Goal: Transaction & Acquisition: Book appointment/travel/reservation

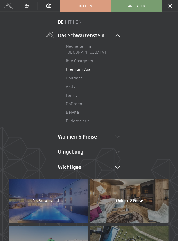
click at [87, 71] on link "Premium Spa" at bounding box center [78, 69] width 24 height 5
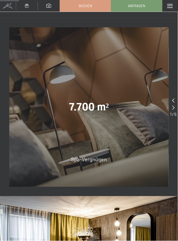
scroll to position [354, 0]
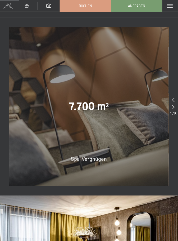
click at [142, 112] on div "7.700 m²" at bounding box center [89, 106] width 160 height 15
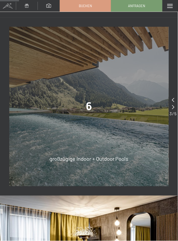
click at [114, 123] on div "6 großzügige Indoor + Outdoor Pools" at bounding box center [89, 107] width 160 height 160
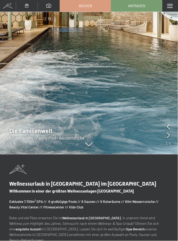
scroll to position [0, 0]
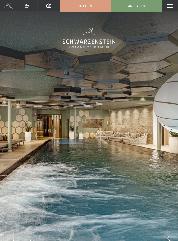
click at [170, 6] on span at bounding box center [171, 6] width 6 height 4
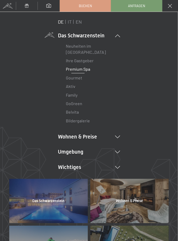
click at [85, 71] on link "Premium Spa" at bounding box center [78, 69] width 24 height 5
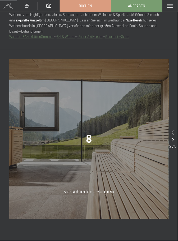
scroll to position [323, 0]
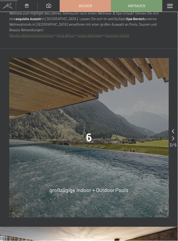
click at [131, 134] on div "6" at bounding box center [89, 138] width 160 height 15
click at [115, 136] on div "6" at bounding box center [89, 138] width 160 height 15
click at [98, 192] on span "großzügige Indoor + Outdoor Pools" at bounding box center [89, 190] width 79 height 6
click at [99, 193] on span "großzügige Indoor + Outdoor Pools" at bounding box center [89, 190] width 79 height 6
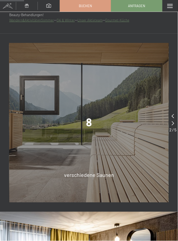
scroll to position [0, 0]
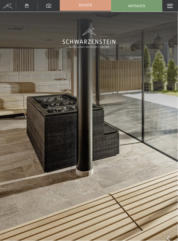
click at [92, 6] on span "Buchen" at bounding box center [85, 5] width 13 height 5
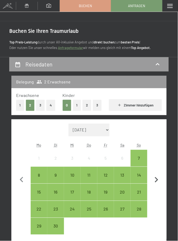
click at [160, 181] on icon "button" at bounding box center [156, 180] width 11 height 11
select select "2025-10-01"
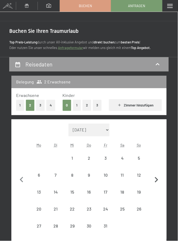
click at [158, 181] on icon "button" at bounding box center [156, 180] width 11 height 11
select select "2025-11-01"
click at [157, 181] on icon "button" at bounding box center [156, 180] width 3 height 6
select select "2025-12-01"
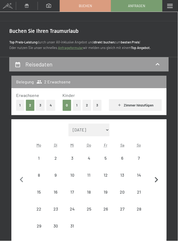
select select "2025-12-01"
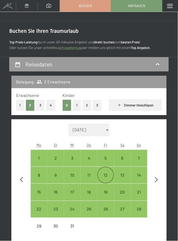
click at [106, 177] on div "12" at bounding box center [106, 181] width 16 height 16
select select "2025-12-01"
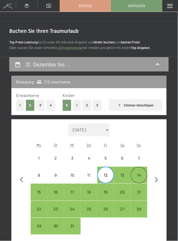
click at [141, 176] on div "14" at bounding box center [139, 181] width 16 height 16
select select "2025-12-01"
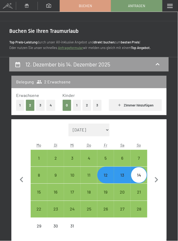
click at [109, 131] on select "September 2025 Oktober 2025 November 2025 Dezember 2025 Januar 2026 Februar 202…" at bounding box center [89, 130] width 41 height 13
select select "2026-11-01"
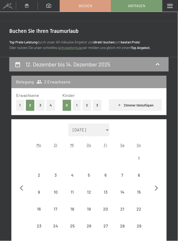
select select "2026-11-01"
click at [107, 210] on div "20" at bounding box center [106, 215] width 16 height 16
select select "2026-11-01"
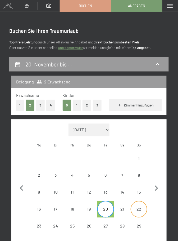
click at [141, 212] on div "22" at bounding box center [139, 215] width 16 height 16
select select "2026-11-01"
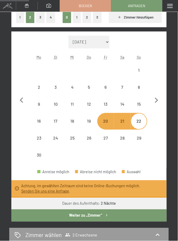
scroll to position [87, 0]
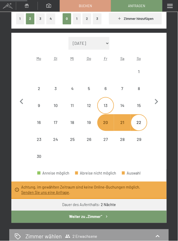
click at [106, 105] on div "13" at bounding box center [106, 112] width 16 height 16
select select "2026-11-01"
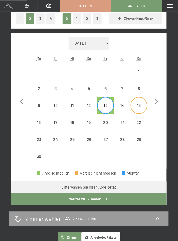
click at [141, 105] on div "15" at bounding box center [139, 112] width 16 height 16
select select "2026-11-01"
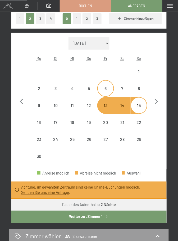
click at [108, 89] on div "6" at bounding box center [106, 95] width 16 height 16
select select "2026-11-01"
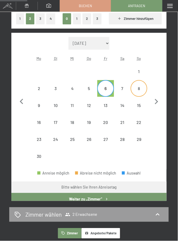
click at [142, 87] on div "8" at bounding box center [139, 95] width 16 height 16
select select "2026-11-01"
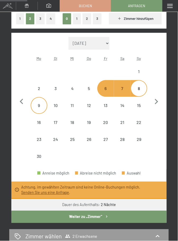
click at [39, 108] on div "9" at bounding box center [39, 112] width 16 height 16
select select "2026-11-01"
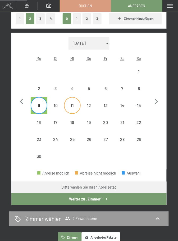
click at [73, 105] on div "11" at bounding box center [73, 112] width 16 height 16
select select "2026-11-01"
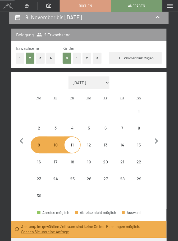
scroll to position [46, 0]
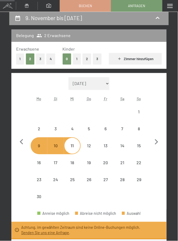
click at [106, 84] on select "September 2025 Oktober 2025 November 2025 Dezember 2025 Januar 2026 Februar 202…" at bounding box center [89, 83] width 41 height 13
select select "2025-11-01"
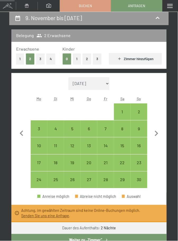
scroll to position [51, 0]
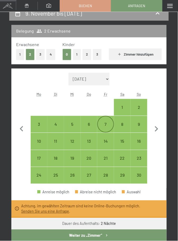
click at [107, 125] on div "7" at bounding box center [106, 130] width 16 height 16
select select "2025-11-01"
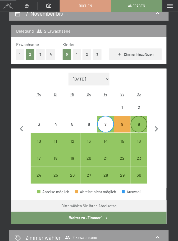
click at [141, 124] on div "9" at bounding box center [139, 130] width 16 height 16
select select "2025-11-01"
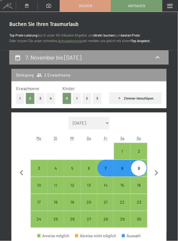
scroll to position [11, 0]
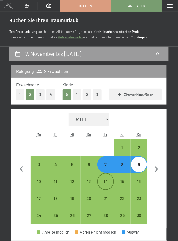
click at [104, 183] on div "14" at bounding box center [106, 188] width 16 height 16
select select "2025-11-01"
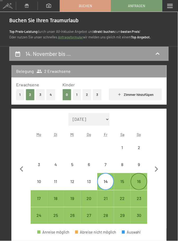
click at [137, 181] on div "16" at bounding box center [139, 188] width 16 height 16
select select "2025-11-01"
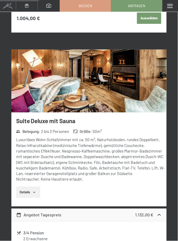
scroll to position [0, 0]
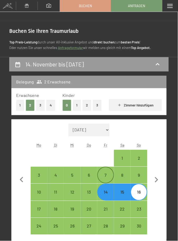
click at [105, 175] on div "7" at bounding box center [106, 181] width 16 height 16
select select "2025-11-01"
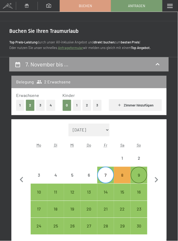
click at [140, 178] on div "9" at bounding box center [139, 181] width 16 height 16
select select "2025-11-01"
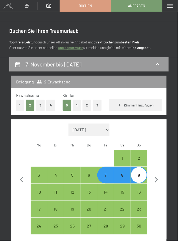
click at [106, 130] on select "September 2025 Oktober 2025 November 2025 Dezember 2025 Januar 2026 Februar 202…" at bounding box center [89, 130] width 41 height 13
select select "2025-12-01"
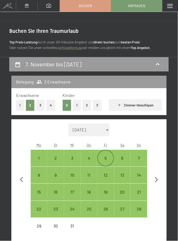
click at [105, 157] on div "5" at bounding box center [106, 164] width 16 height 16
select select "2025-12-01"
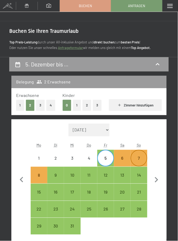
click at [143, 161] on div "7" at bounding box center [139, 164] width 16 height 16
select select "2025-12-01"
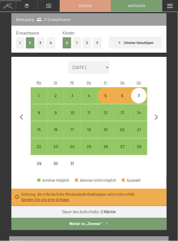
scroll to position [62, 0]
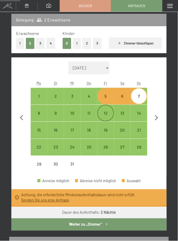
click at [104, 113] on div "12" at bounding box center [106, 119] width 16 height 16
select select "2025-12-01"
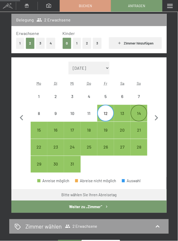
click at [138, 112] on div "14" at bounding box center [139, 119] width 16 height 16
select select "2025-12-01"
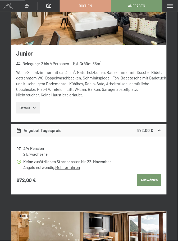
scroll to position [338, 0]
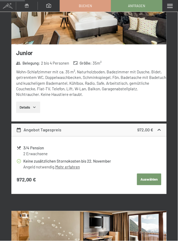
click at [155, 130] on div "972,00 €" at bounding box center [150, 130] width 25 height 6
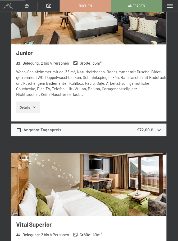
click at [159, 131] on icon at bounding box center [160, 130] width 6 height 6
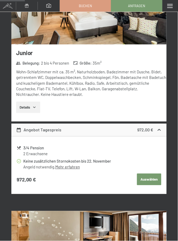
click at [151, 182] on button "Auswählen" at bounding box center [149, 180] width 24 height 12
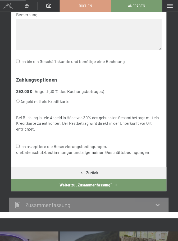
scroll to position [0, 0]
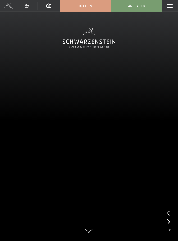
click at [173, 6] on span at bounding box center [171, 6] width 6 height 4
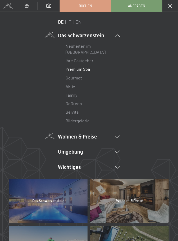
click at [119, 137] on icon at bounding box center [117, 137] width 5 height 3
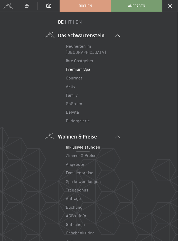
click at [94, 149] on link "Inklusivleistungen" at bounding box center [83, 147] width 34 height 5
